Goal: Use online tool/utility: Use online tool/utility

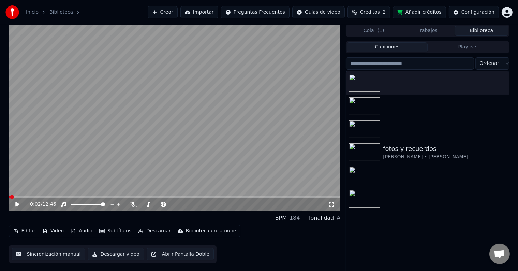
click at [60, 232] on button "Video" at bounding box center [53, 231] width 27 height 10
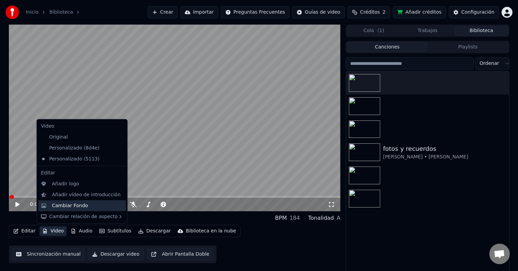
click at [71, 204] on div "Cambiar Fondo" at bounding box center [70, 205] width 36 height 7
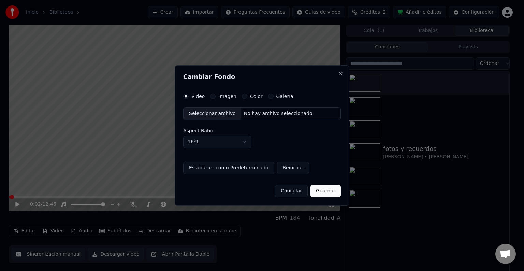
click at [216, 97] on div "Imagen" at bounding box center [223, 95] width 26 height 5
click at [212, 98] on button "Imagen" at bounding box center [212, 95] width 5 height 5
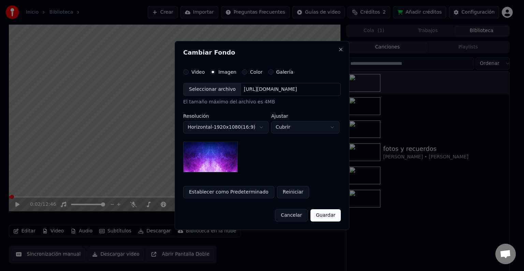
click at [210, 94] on div "Seleccionar archivo" at bounding box center [213, 89] width 58 height 12
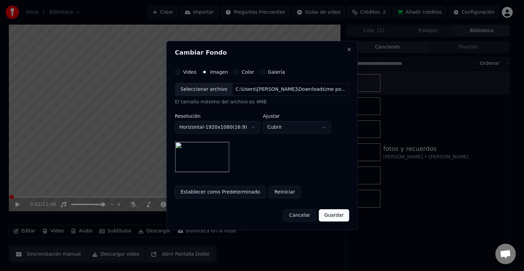
click at [333, 216] on button "Guardar" at bounding box center [334, 215] width 30 height 12
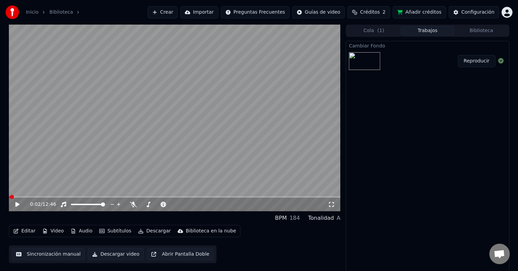
click at [474, 61] on button "Reproducir" at bounding box center [477, 61] width 38 height 12
click at [18, 204] on icon at bounding box center [17, 204] width 3 height 4
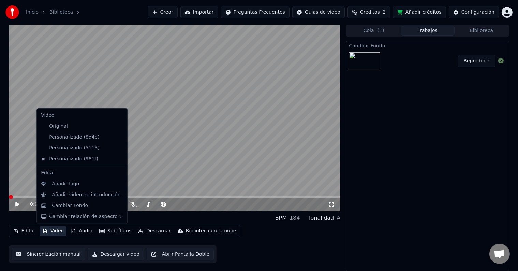
click at [46, 229] on icon "button" at bounding box center [44, 231] width 5 height 5
click at [68, 185] on div "Añadir logo" at bounding box center [65, 183] width 27 height 7
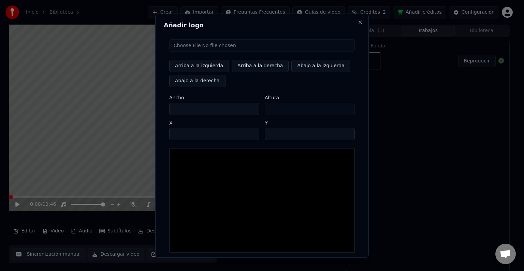
click at [188, 46] on input "file" at bounding box center [262, 45] width 186 height 12
type input "**********"
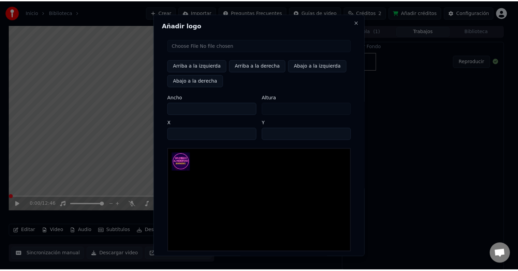
scroll to position [32, 0]
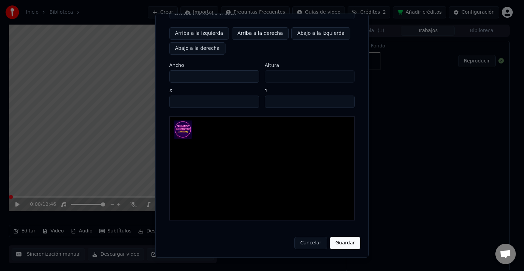
click at [342, 241] on button "Guardar" at bounding box center [345, 243] width 30 height 12
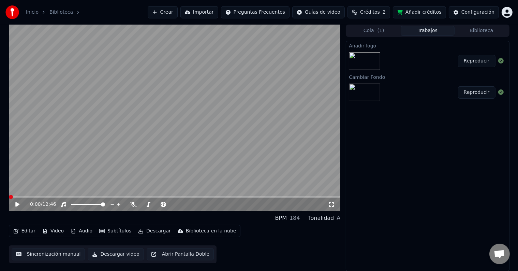
click at [43, 197] on span at bounding box center [175, 196] width 332 height 1
click at [56, 196] on span at bounding box center [175, 196] width 332 height 1
click at [66, 196] on span at bounding box center [175, 196] width 332 height 1
click at [76, 196] on span at bounding box center [175, 196] width 332 height 1
click at [84, 197] on span at bounding box center [175, 196] width 332 height 1
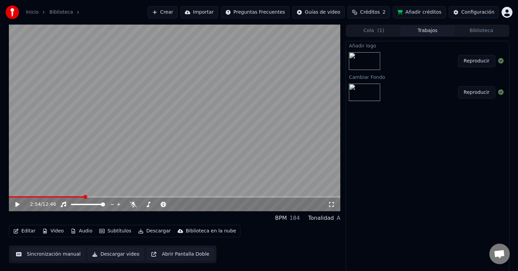
click at [94, 197] on span at bounding box center [175, 196] width 332 height 1
click at [99, 197] on span at bounding box center [175, 196] width 332 height 1
click at [105, 197] on span at bounding box center [175, 196] width 332 height 1
click at [102, 198] on span at bounding box center [56, 196] width 94 height 1
click at [19, 203] on icon at bounding box center [22, 204] width 16 height 5
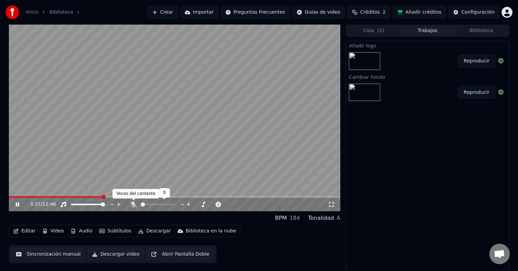
click at [132, 206] on icon at bounding box center [133, 204] width 7 height 5
click at [19, 203] on icon at bounding box center [22, 204] width 16 height 5
click at [28, 231] on button "Editar" at bounding box center [25, 231] width 28 height 10
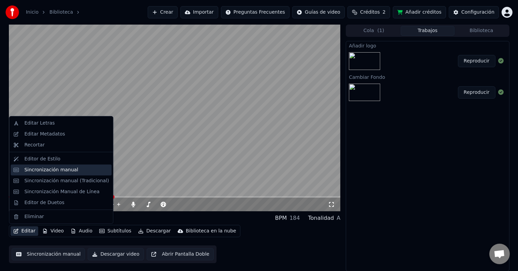
click at [46, 169] on div "Sincronización manual" at bounding box center [51, 169] width 54 height 7
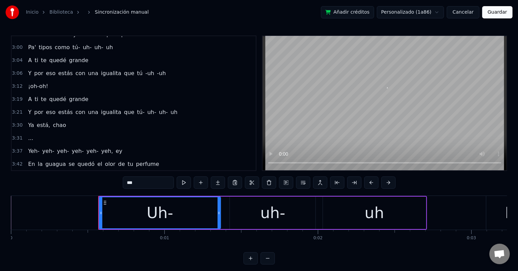
scroll to position [785, 0]
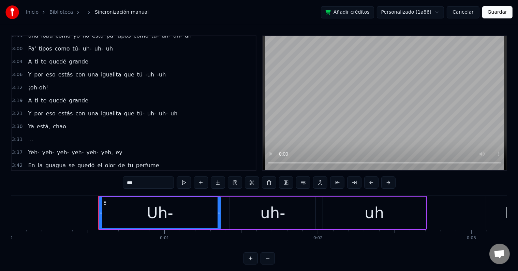
click at [86, 148] on span "yeh-" at bounding box center [92, 152] width 13 height 8
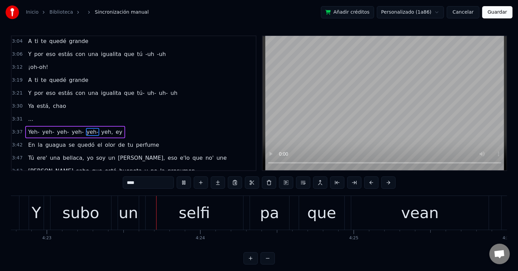
scroll to position [0, 40345]
click at [228, 204] on div "selfi" at bounding box center [193, 213] width 98 height 34
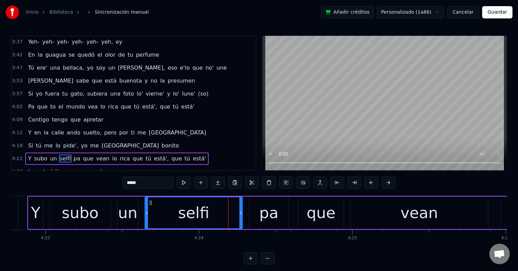
scroll to position [918, 0]
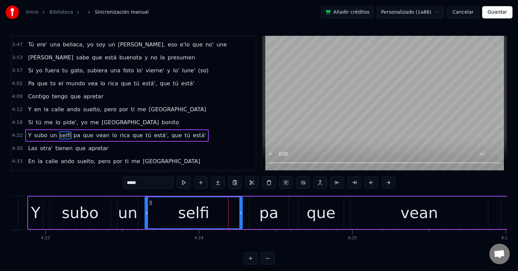
click at [151, 187] on input "*****" at bounding box center [148, 182] width 51 height 12
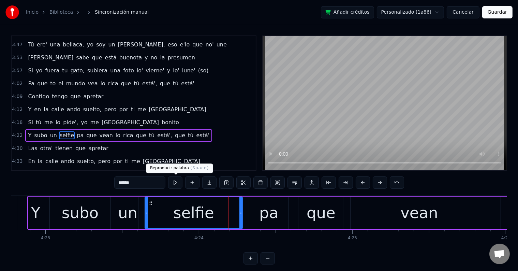
click at [179, 181] on button at bounding box center [175, 182] width 14 height 12
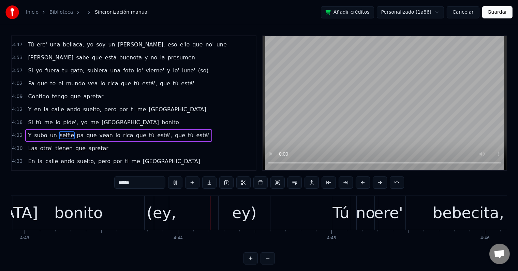
scroll to position [0, 43513]
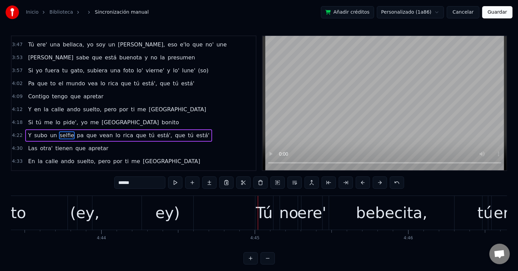
click at [168, 224] on div "ey)" at bounding box center [168, 213] width 52 height 34
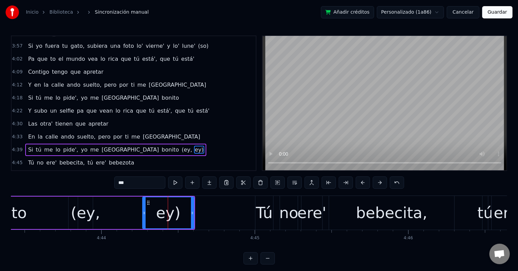
scroll to position [956, 0]
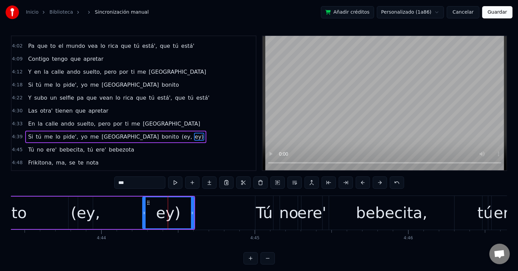
click at [140, 186] on input "***" at bounding box center [139, 182] width 51 height 12
type input "***"
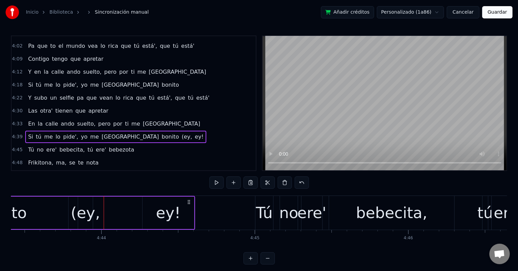
click at [91, 212] on div "(ey," at bounding box center [85, 212] width 29 height 23
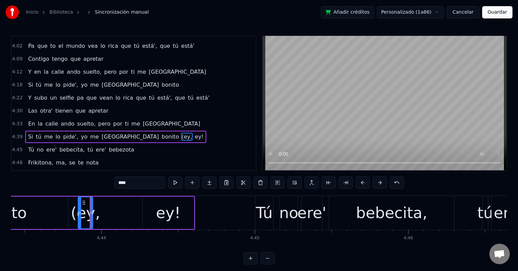
click at [119, 184] on input "****" at bounding box center [139, 182] width 51 height 12
click at [177, 183] on button at bounding box center [175, 182] width 14 height 12
click at [22, 216] on div "bonito" at bounding box center [2, 212] width 48 height 23
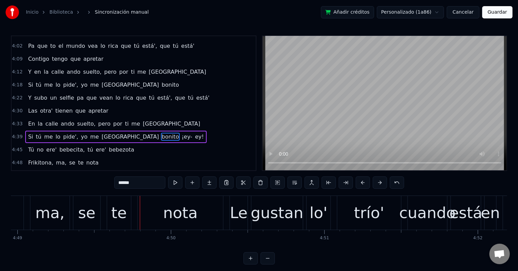
scroll to position [0, 44390]
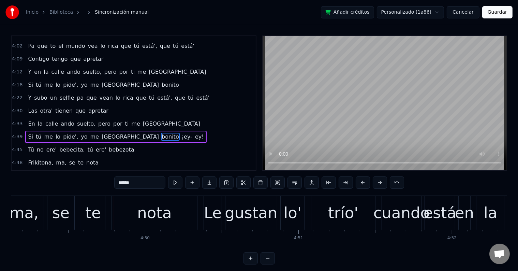
click at [26, 220] on div "ma," at bounding box center [24, 212] width 29 height 23
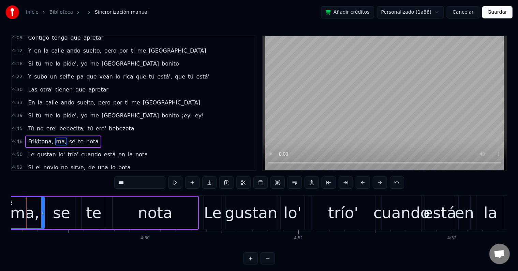
scroll to position [0, 44372]
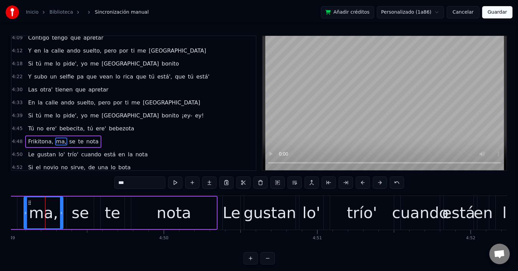
click at [132, 183] on input "***" at bounding box center [139, 182] width 51 height 12
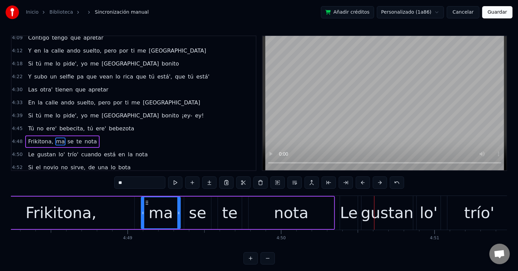
scroll to position [0, 44257]
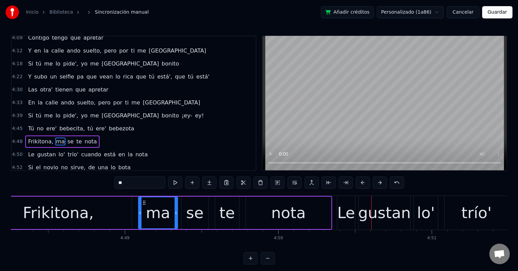
click at [69, 215] on div "Frikitona," at bounding box center [58, 212] width 71 height 23
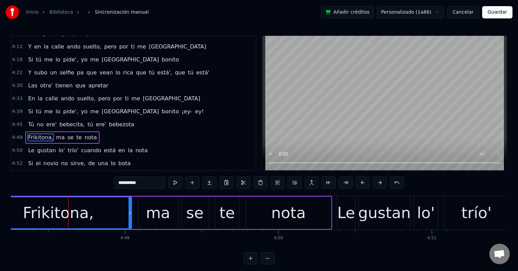
click at [153, 185] on input "**********" at bounding box center [139, 182] width 51 height 12
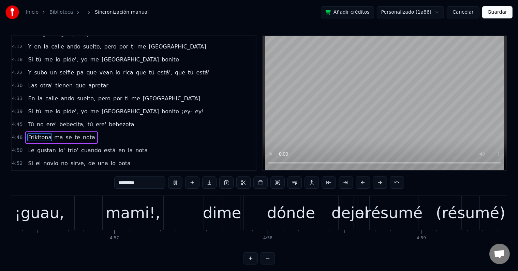
scroll to position [0, 45580]
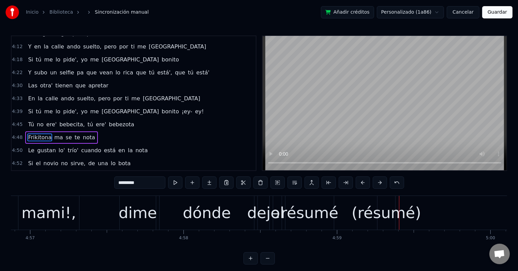
click at [364, 210] on div "(résumé)" at bounding box center [387, 212] width 70 height 23
type input "********"
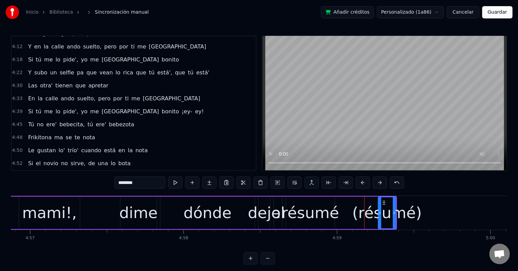
scroll to position [1019, 0]
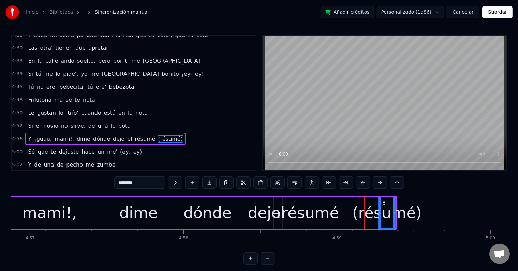
click at [386, 212] on div "(résumé)" at bounding box center [387, 212] width 70 height 23
click at [262, 183] on button at bounding box center [260, 182] width 14 height 12
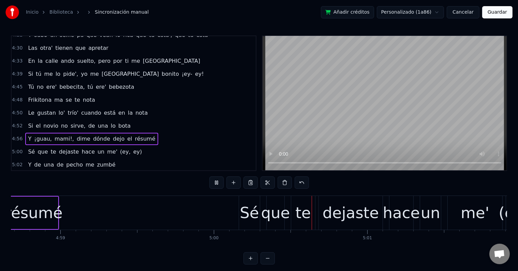
scroll to position [0, 46036]
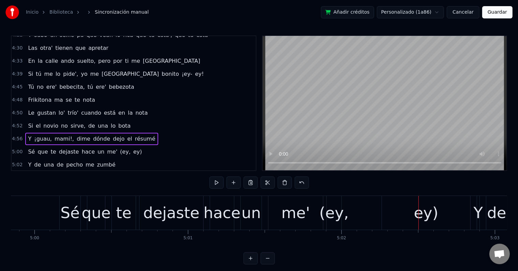
click at [337, 210] on div "(ey," at bounding box center [333, 212] width 29 height 23
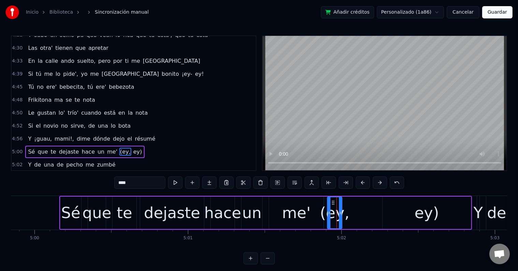
scroll to position [1031, 0]
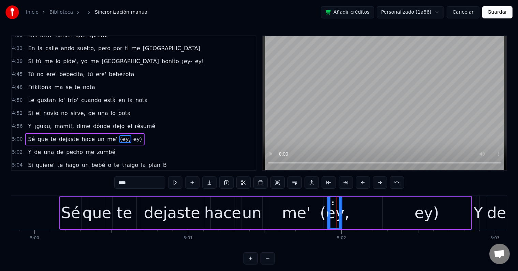
drag, startPoint x: 259, startPoint y: 184, endPoint x: 355, endPoint y: 213, distance: 100.7
click at [259, 184] on button at bounding box center [260, 182] width 14 height 12
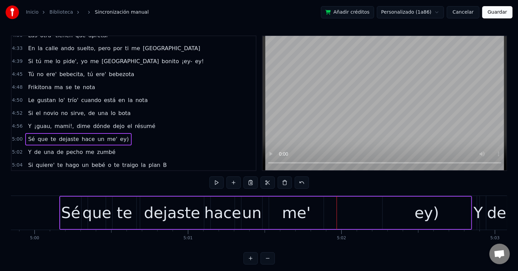
click at [408, 219] on div "ey)" at bounding box center [427, 213] width 88 height 32
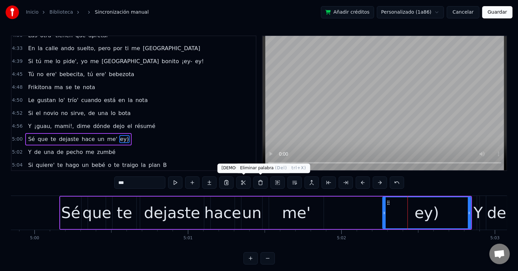
click at [260, 183] on button at bounding box center [260, 182] width 14 height 12
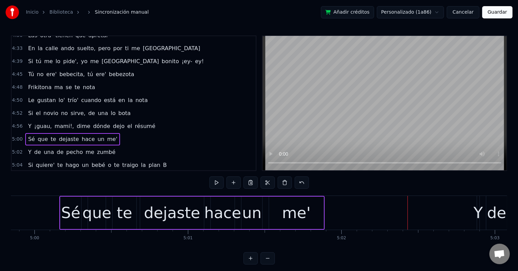
click at [286, 217] on div "me'" at bounding box center [296, 212] width 29 height 23
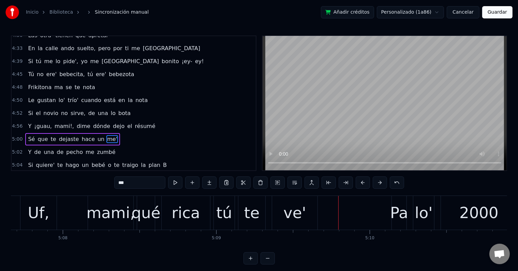
scroll to position [0, 47235]
click at [126, 214] on div "mami," at bounding box center [112, 212] width 48 height 23
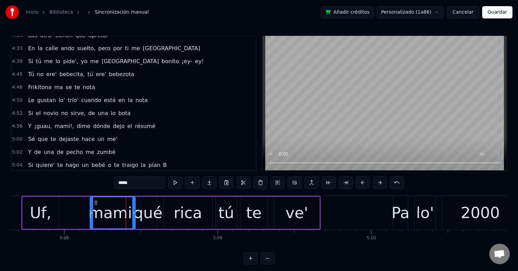
scroll to position [1069, 0]
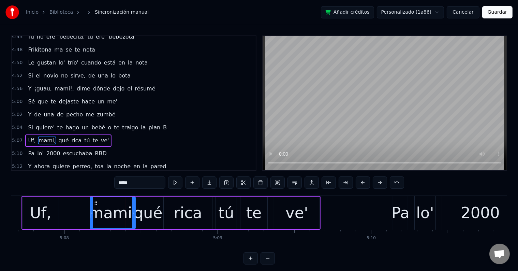
click at [139, 184] on input "*****" at bounding box center [139, 182] width 51 height 12
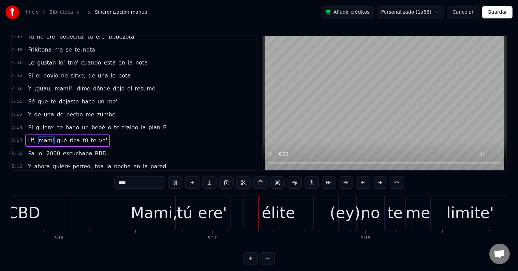
scroll to position [0, 48597]
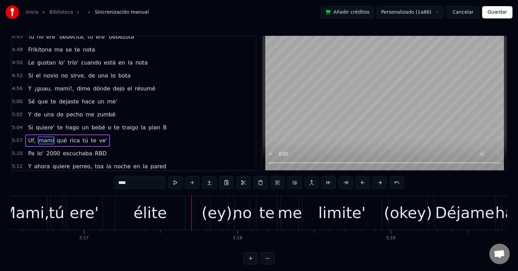
click at [42, 211] on div "Mami," at bounding box center [25, 212] width 47 height 23
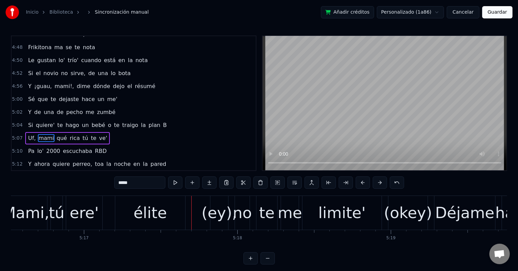
scroll to position [0, 48594]
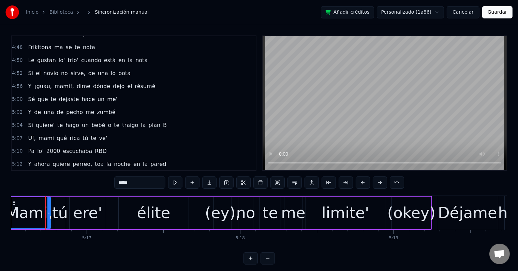
click at [152, 178] on input "*****" at bounding box center [139, 182] width 51 height 12
click at [222, 219] on div "(ey)," at bounding box center [222, 212] width 35 height 23
type input "*****"
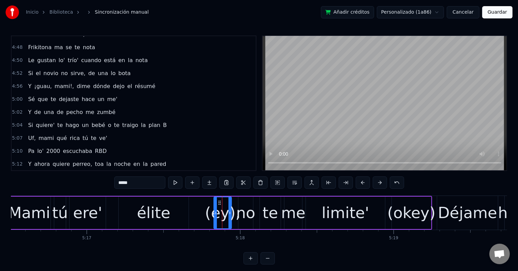
scroll to position [1119, 0]
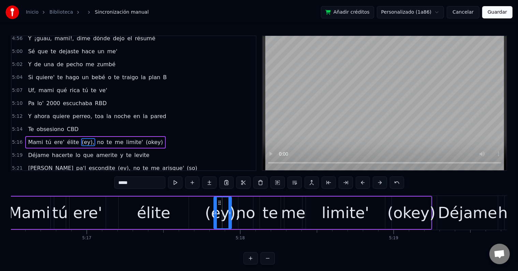
click at [263, 184] on button at bounding box center [260, 182] width 14 height 12
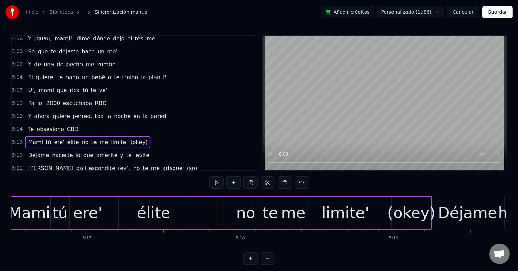
click at [237, 209] on div "no" at bounding box center [245, 212] width 19 height 23
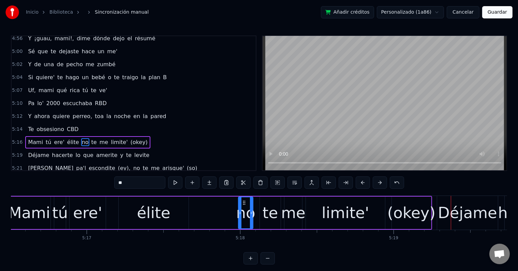
click at [409, 214] on div "(okey)" at bounding box center [412, 212] width 48 height 23
type input "******"
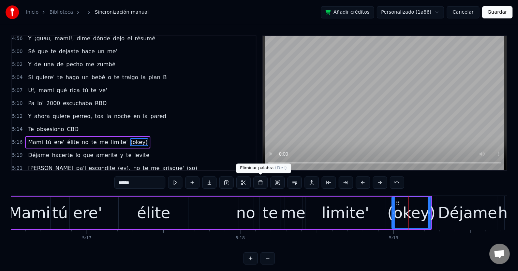
click at [257, 183] on button at bounding box center [260, 182] width 14 height 12
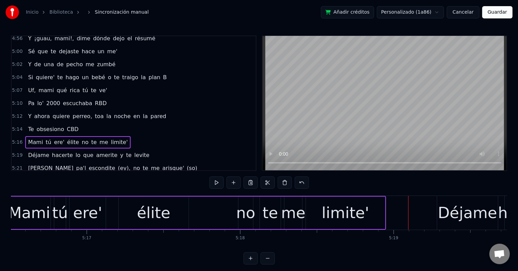
click at [342, 206] on div "limite'" at bounding box center [345, 212] width 47 height 23
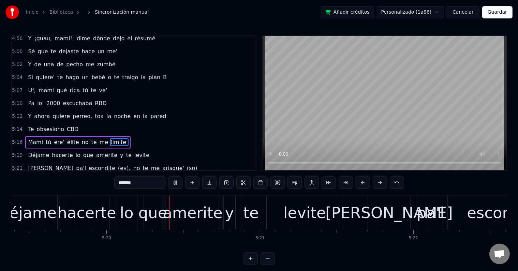
scroll to position [0, 49047]
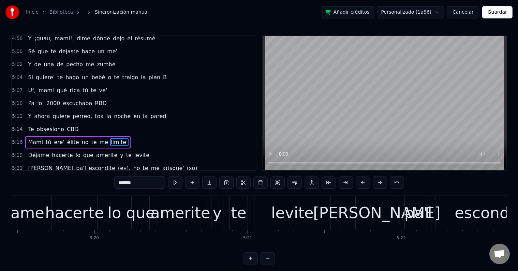
click at [87, 206] on div "hacerte" at bounding box center [74, 212] width 59 height 23
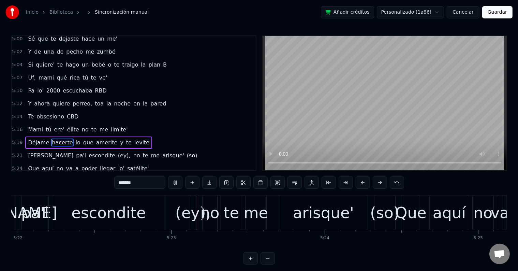
scroll to position [0, 49490]
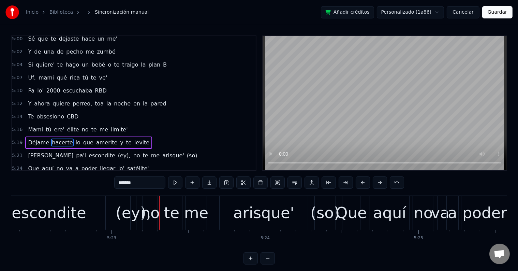
click at [129, 215] on div "(ey)," at bounding box center [133, 212] width 35 height 23
type input "*****"
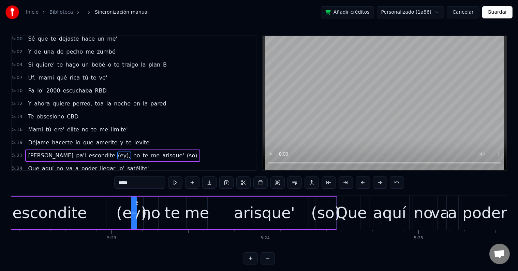
scroll to position [1144, 0]
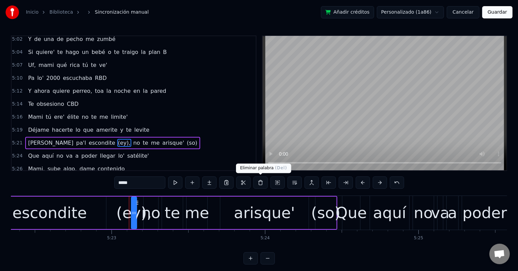
click at [258, 182] on button at bounding box center [260, 182] width 14 height 12
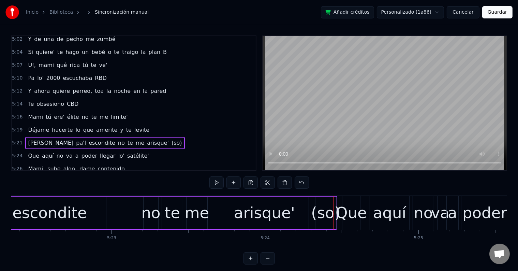
click at [322, 210] on div "(so)" at bounding box center [325, 212] width 29 height 23
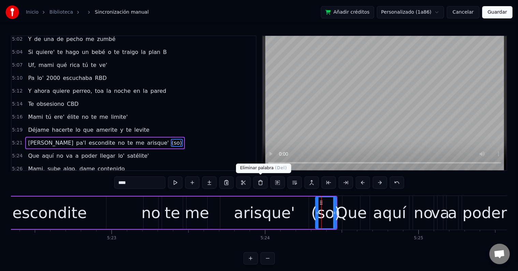
click at [259, 179] on button at bounding box center [260, 182] width 14 height 12
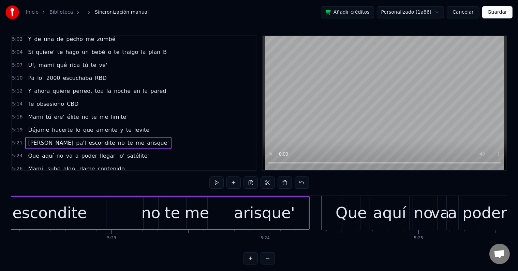
click at [275, 209] on div "arisque'" at bounding box center [264, 212] width 61 height 23
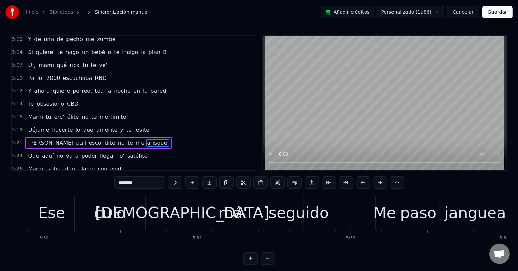
scroll to position [0, 50618]
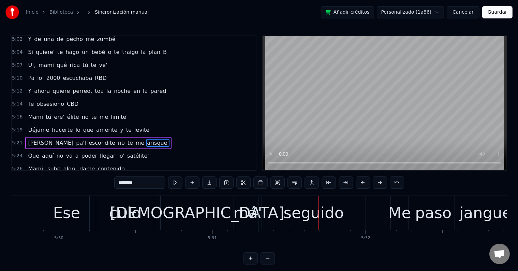
click at [110, 214] on div "culo" at bounding box center [125, 213] width 58 height 34
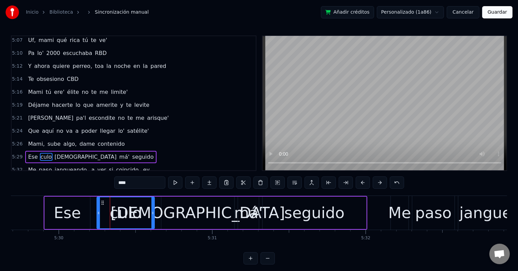
scroll to position [1182, 0]
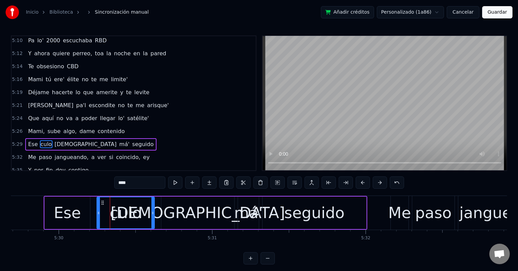
click at [132, 186] on input "****" at bounding box center [139, 182] width 51 height 12
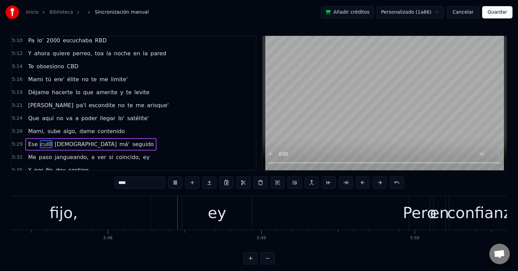
scroll to position [0, 53360]
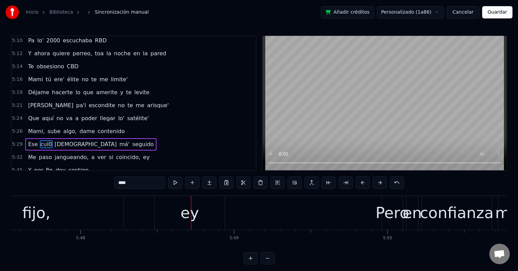
click at [70, 214] on div "fijo," at bounding box center [36, 213] width 174 height 34
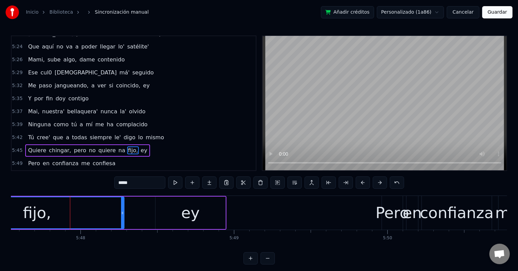
scroll to position [1257, 0]
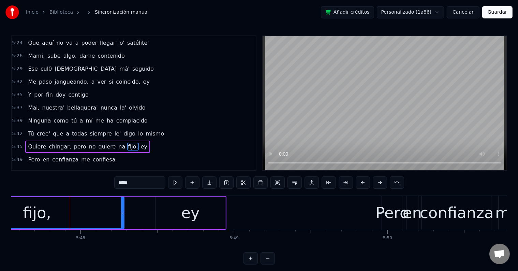
click at [132, 182] on input "*****" at bounding box center [139, 182] width 51 height 12
click at [66, 218] on div "fijoo" at bounding box center [37, 212] width 174 height 31
click at [143, 183] on input "*****" at bounding box center [139, 182] width 51 height 12
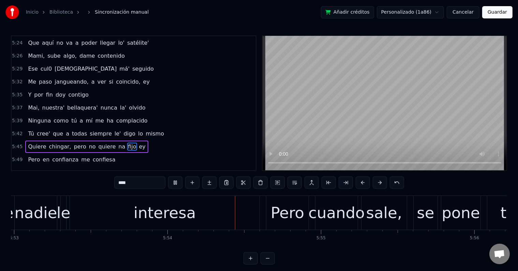
scroll to position [0, 54291]
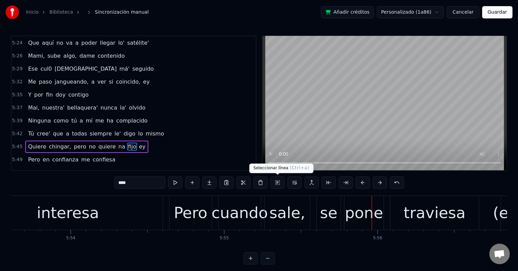
click at [283, 217] on div "sale," at bounding box center [288, 212] width 36 height 23
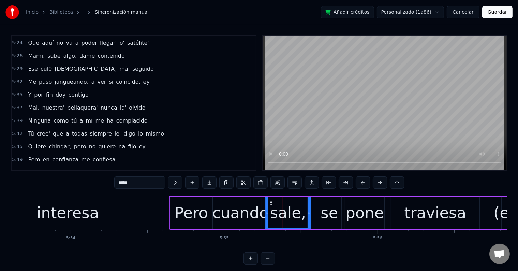
scroll to position [1295, 0]
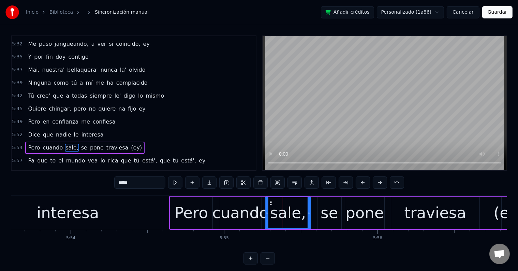
click at [136, 180] on input "*****" at bounding box center [139, 182] width 51 height 12
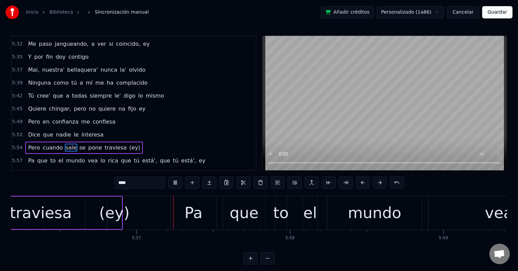
scroll to position [0, 54734]
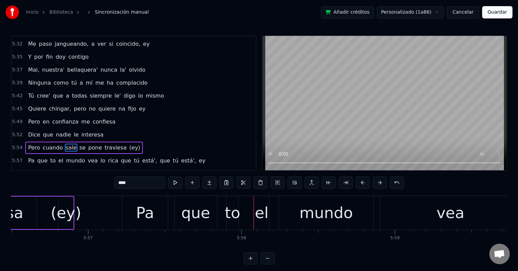
click at [66, 216] on div "(ey)" at bounding box center [66, 212] width 30 height 23
click at [134, 187] on input "****" at bounding box center [139, 182] width 51 height 12
type input "****"
click at [65, 209] on div "¡ey!" at bounding box center [65, 212] width 31 height 23
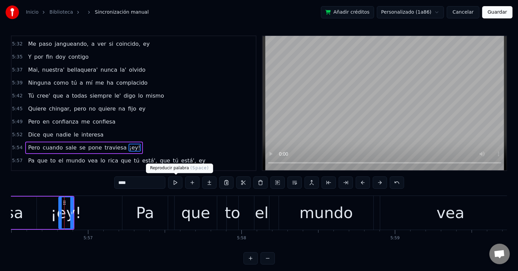
click at [176, 184] on button at bounding box center [175, 182] width 14 height 12
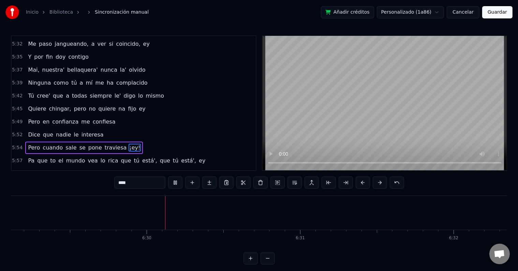
scroll to position [0, 59749]
click at [501, 14] on button "Guardar" at bounding box center [497, 12] width 30 height 12
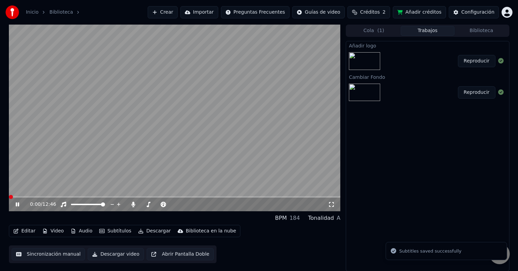
click at [19, 205] on icon at bounding box center [22, 204] width 16 height 5
